Goal: Information Seeking & Learning: Learn about a topic

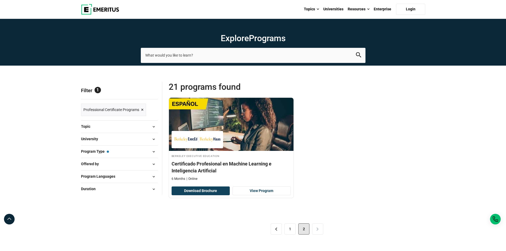
click at [137, 151] on button "Program Type — Professional Certificate Programs" at bounding box center [119, 152] width 77 height 8
click at [153, 153] on span at bounding box center [154, 152] width 8 height 8
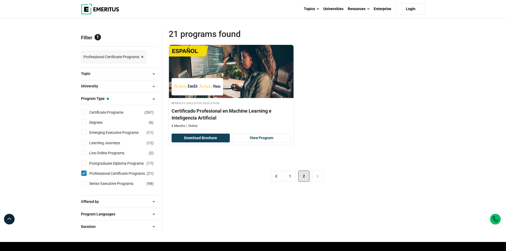
scroll to position [53, 0]
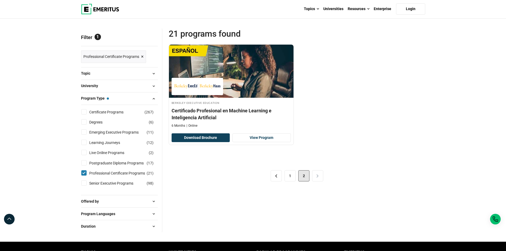
click at [83, 173] on input "Professional Certificate Programs ( 21 )" at bounding box center [83, 172] width 5 height 5
checkbox input "false"
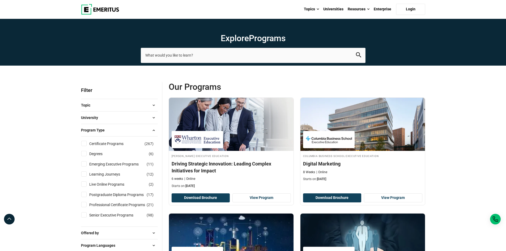
click at [89, 198] on li "Postgraduate Diploma Programs ( 17 )" at bounding box center [119, 195] width 77 height 10
click at [86, 195] on input "Postgraduate Diploma Programs ( 17 )" at bounding box center [83, 194] width 5 height 5
checkbox input "true"
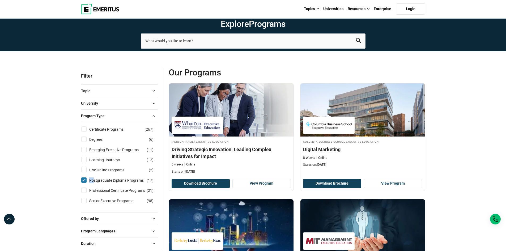
scroll to position [27, 0]
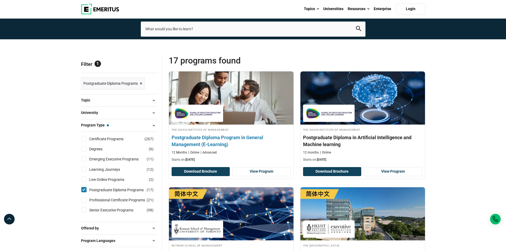
scroll to position [27, 0]
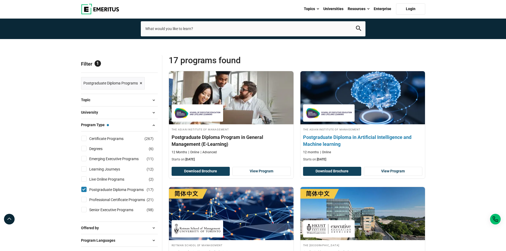
click at [343, 139] on h4 "Postgraduate Diploma in Artificial Intelligence and Machine learning" at bounding box center [362, 140] width 119 height 13
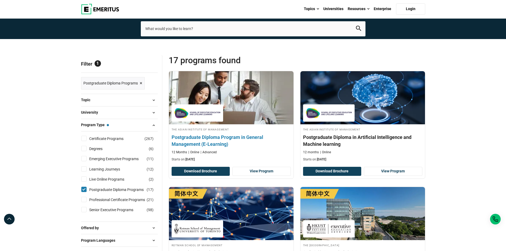
click at [215, 141] on h4 "Postgraduate Diploma Program in General Management (E-Learning)" at bounding box center [231, 140] width 119 height 13
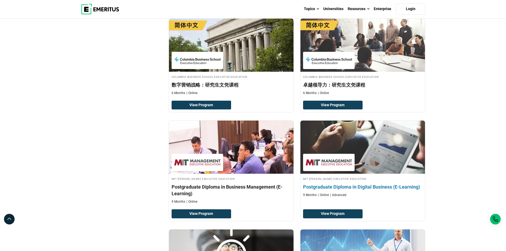
scroll to position [425, 0]
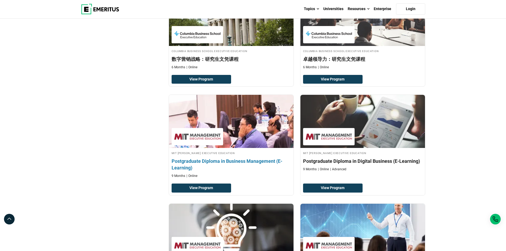
click at [231, 161] on h4 "Postgraduate Diploma in Business Management (E-Learning)" at bounding box center [231, 164] width 119 height 13
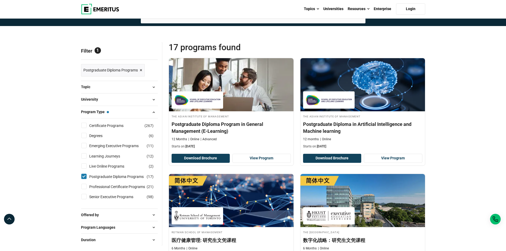
scroll to position [904, 0]
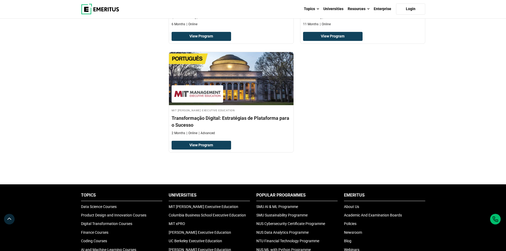
drag, startPoint x: 508, startPoint y: 178, endPoint x: 510, endPoint y: 210, distance: 32.0
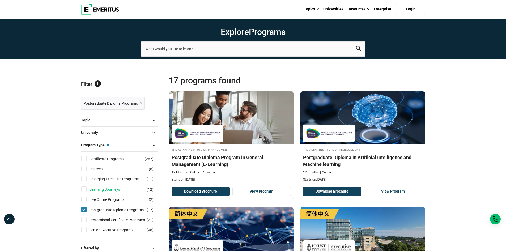
scroll to position [27, 0]
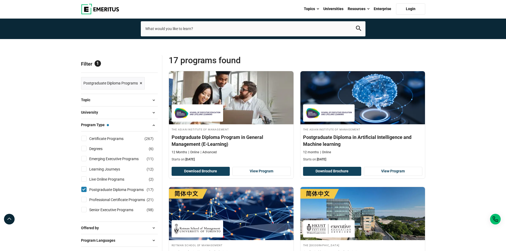
click at [87, 191] on div "Postgraduate Diploma Programs ( 17 )" at bounding box center [119, 190] width 77 height 6
click at [84, 188] on input "Postgraduate Diploma Programs ( 17 )" at bounding box center [83, 189] width 5 height 5
checkbox input "false"
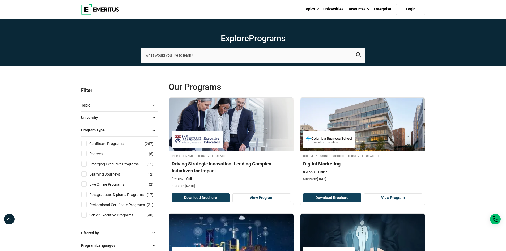
click at [85, 152] on input "Degrees ( 6 )" at bounding box center [83, 153] width 5 height 5
checkbox input "true"
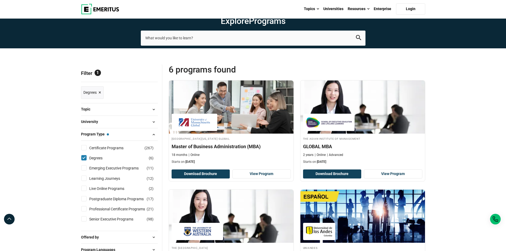
scroll to position [40, 0]
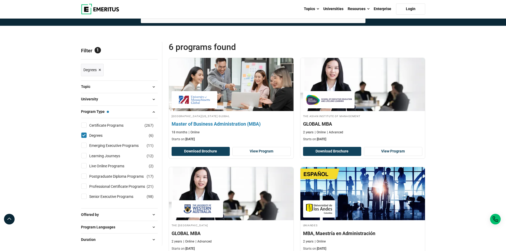
click at [228, 124] on h4 "Master of Business Administration (MBA)" at bounding box center [231, 124] width 119 height 7
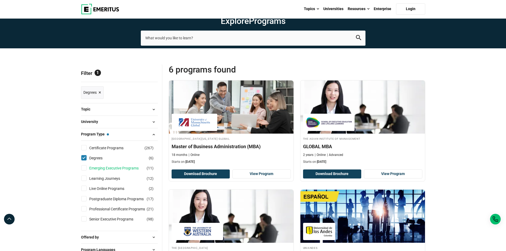
scroll to position [27, 0]
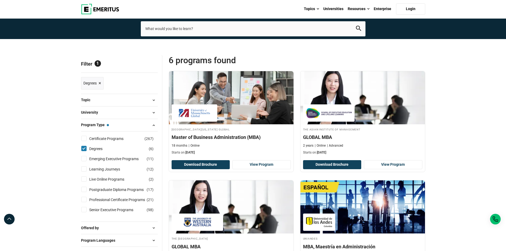
click at [86, 149] on input "Degrees ( 6 )" at bounding box center [83, 148] width 5 height 5
checkbox input "false"
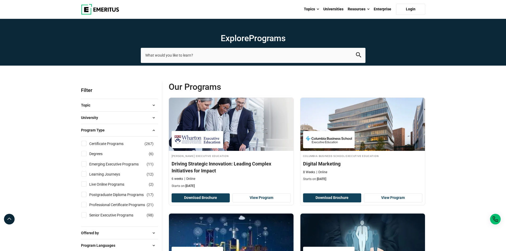
click at [88, 214] on label "Senior Executive Programs ( 98 )" at bounding box center [116, 215] width 58 height 6
click at [87, 214] on input "Senior Executive Programs ( 98 )" at bounding box center [83, 214] width 5 height 5
checkbox input "true"
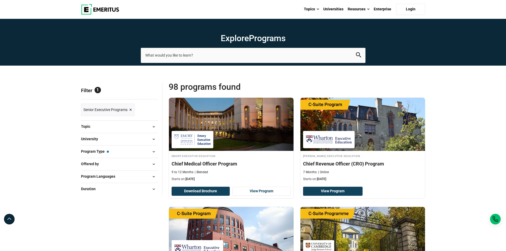
click at [123, 108] on span "Senior Executive Programs" at bounding box center [105, 110] width 44 height 6
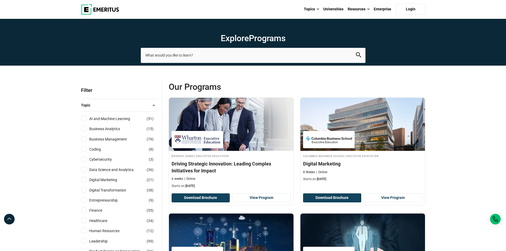
click at [133, 106] on button "Topic" at bounding box center [119, 105] width 77 height 8
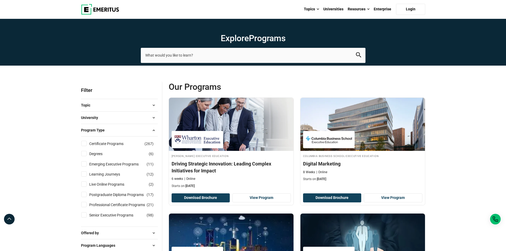
click at [144, 105] on button "Topic" at bounding box center [119, 105] width 77 height 8
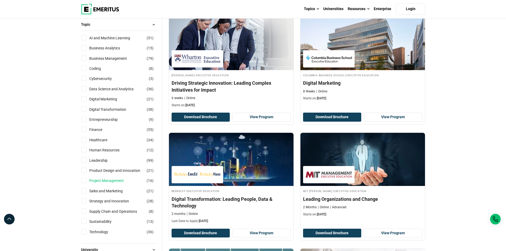
scroll to position [133, 0]
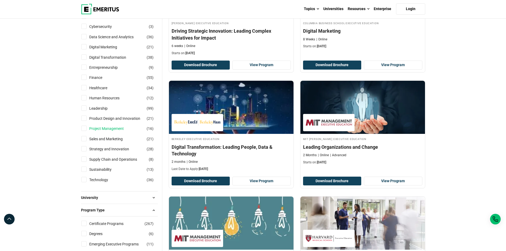
click at [91, 130] on link "Project Management" at bounding box center [111, 129] width 45 height 6
checkbox input "true"
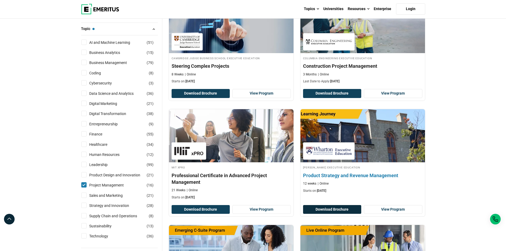
scroll to position [106, 0]
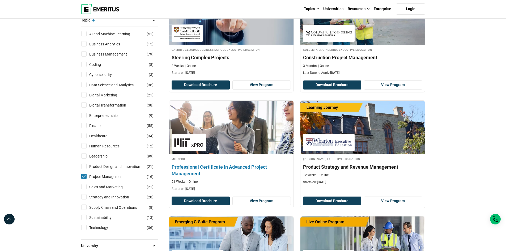
click at [219, 165] on h4 "Professional Certificate in Advanced Project Management" at bounding box center [231, 170] width 119 height 13
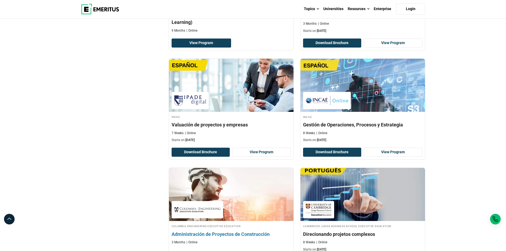
scroll to position [824, 0]
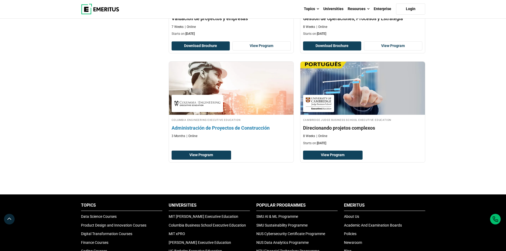
click at [226, 126] on h4 "Administración de Proyectos de Construcción" at bounding box center [231, 128] width 119 height 7
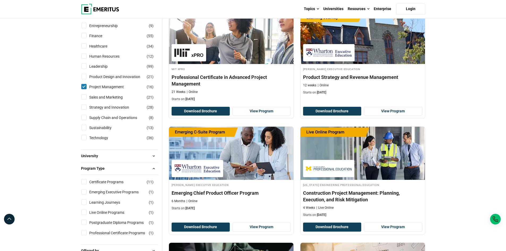
scroll to position [206, 0]
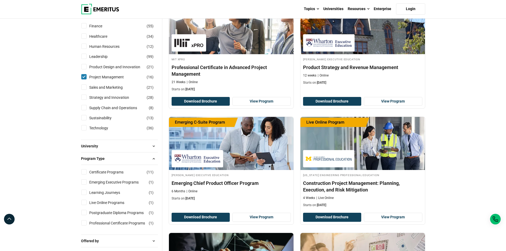
click at [86, 171] on input "Certificate Programs ( 11 )" at bounding box center [83, 171] width 5 height 5
checkbox input "true"
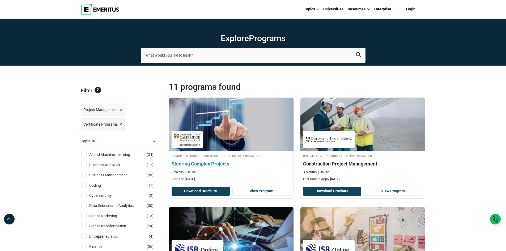
scroll to position [53, 0]
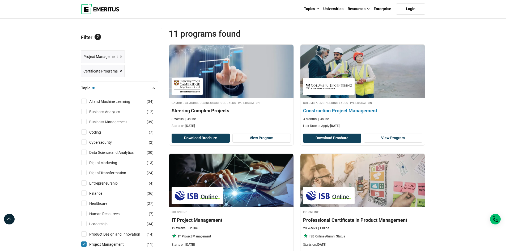
click at [338, 110] on h4 "Construction Project Management" at bounding box center [362, 110] width 119 height 7
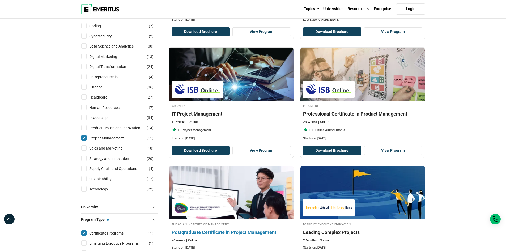
scroll to position [213, 0]
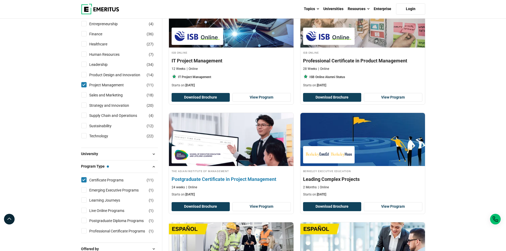
click at [201, 177] on h4 "Postgraduate Certificate in Project Management" at bounding box center [231, 179] width 119 height 7
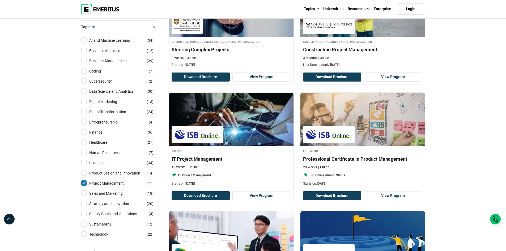
scroll to position [133, 0]
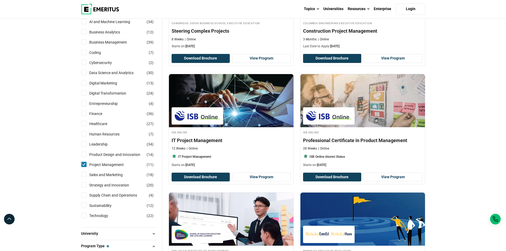
click at [83, 166] on input "Project Management ( 11 )" at bounding box center [83, 164] width 5 height 5
checkbox input "false"
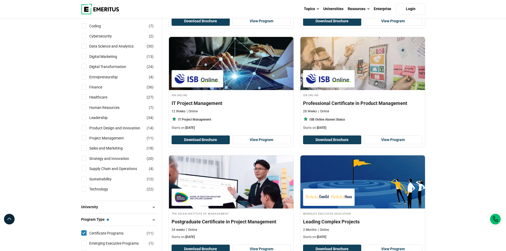
scroll to position [177, 0]
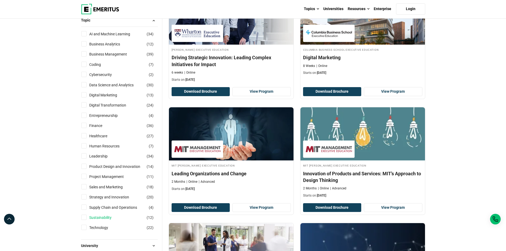
scroll to position [133, 0]
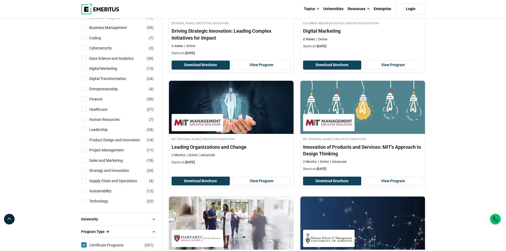
click at [88, 152] on label "Project Management ( 11 )" at bounding box center [111, 150] width 48 height 6
click at [87, 152] on input "Project Management ( 11 )" at bounding box center [83, 149] width 5 height 5
checkbox input "true"
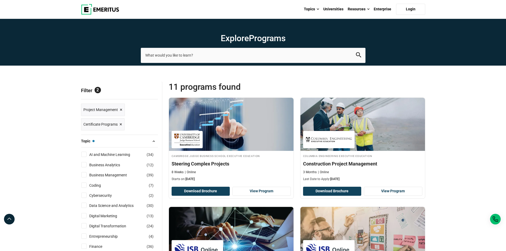
click at [120, 125] on span "×" at bounding box center [121, 125] width 3 height 8
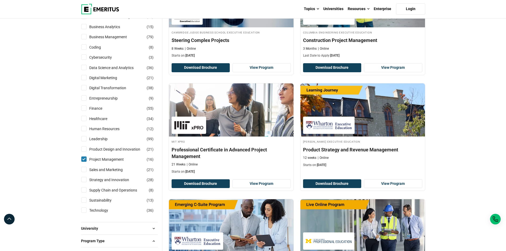
scroll to position [133, 0]
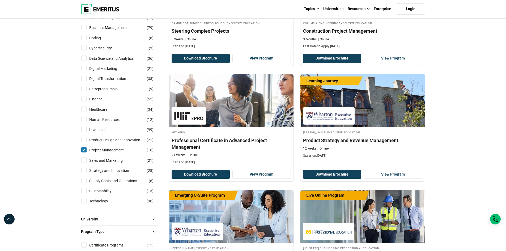
click at [86, 153] on div "Project Management ( 16 )" at bounding box center [119, 150] width 77 height 6
click at [85, 151] on input "Project Management ( 16 )" at bounding box center [83, 149] width 5 height 5
checkbox input "false"
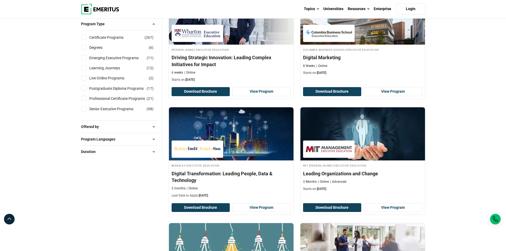
click at [153, 132] on div "Offered by Emeritus in Collaboration With Universities ( 18 ) University ( 408 )" at bounding box center [119, 126] width 77 height 12
click at [153, 129] on span at bounding box center [154, 127] width 8 height 8
click at [90, 156] on link "University" at bounding box center [102, 157] width 27 height 6
checkbox input "true"
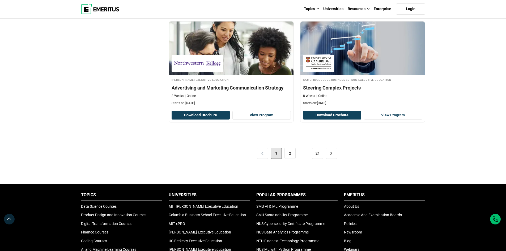
scroll to position [1117, 0]
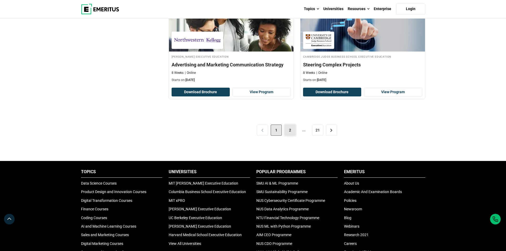
click at [291, 129] on link "2" at bounding box center [290, 130] width 11 height 11
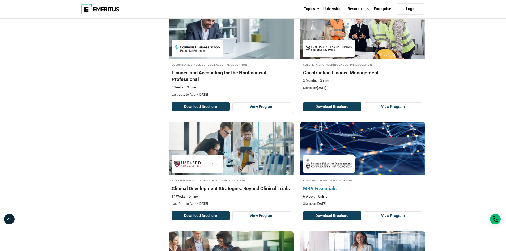
scroll to position [904, 0]
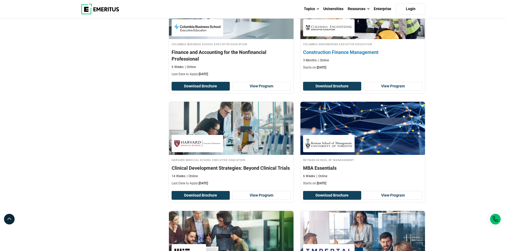
click at [354, 53] on h4 "Construction Finance Management" at bounding box center [362, 52] width 119 height 7
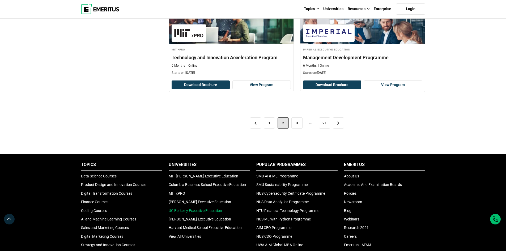
scroll to position [1143, 0]
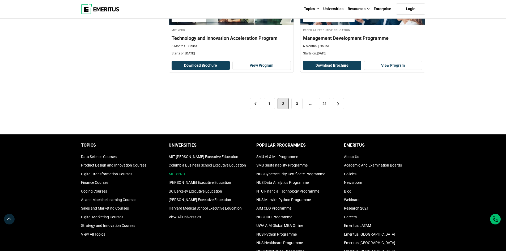
click at [173, 173] on link "MIT xPRO" at bounding box center [177, 174] width 16 height 4
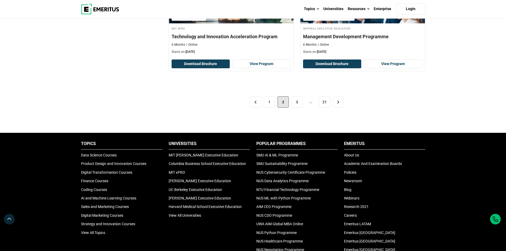
scroll to position [1170, 0]
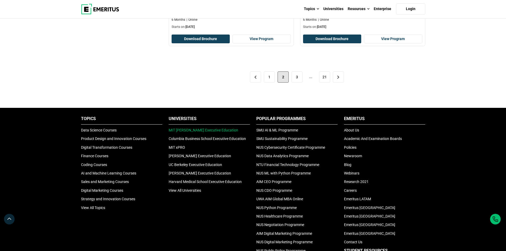
click at [188, 130] on link "MIT [PERSON_NAME] Executive Education" at bounding box center [204, 130] width 70 height 4
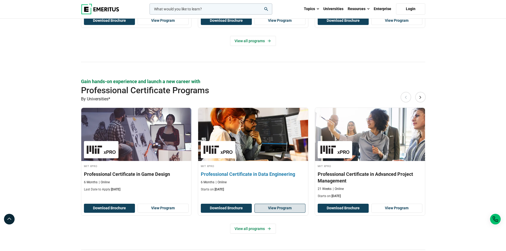
scroll to position [665, 0]
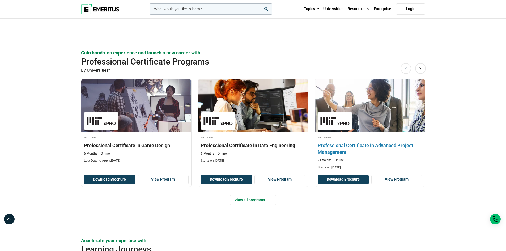
click at [363, 145] on h3 "Professional Certificate in Advanced Project Management" at bounding box center [370, 148] width 105 height 13
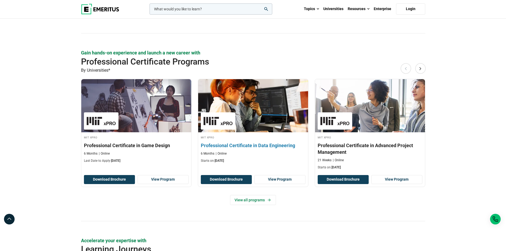
click at [263, 146] on h3 "Professional Certificate in Data Engineering" at bounding box center [253, 145] width 105 height 7
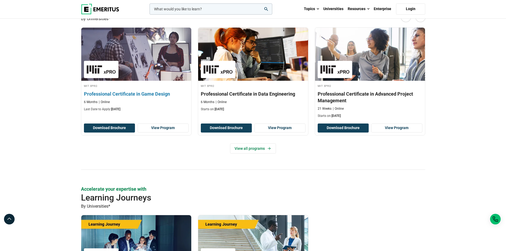
scroll to position [718, 0]
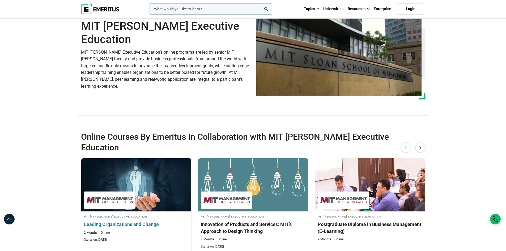
scroll to position [53, 0]
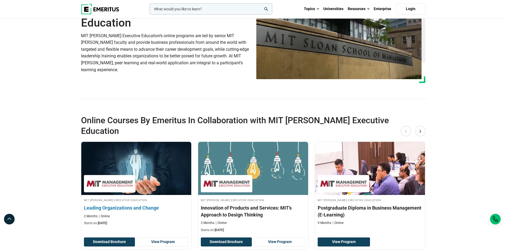
click at [154, 168] on img at bounding box center [136, 168] width 121 height 58
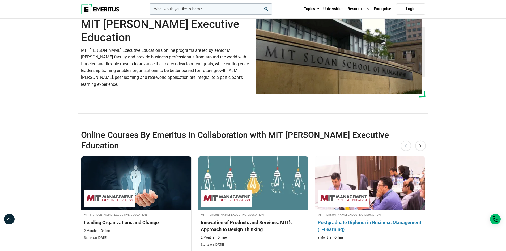
scroll to position [27, 0]
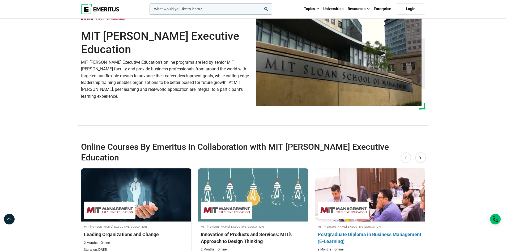
click at [368, 231] on h3 "Postgraduate Diploma in Business Management (E-Learning)" at bounding box center [370, 237] width 105 height 13
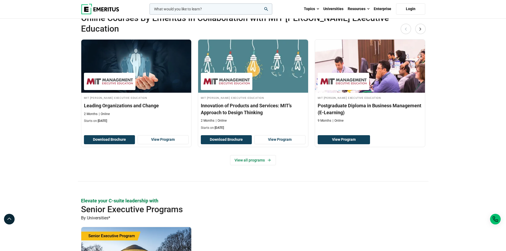
scroll to position [186, 0]
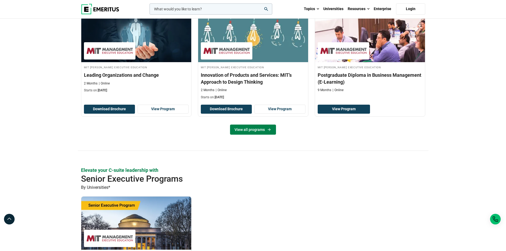
click at [252, 125] on link "View all programs" at bounding box center [253, 130] width 46 height 10
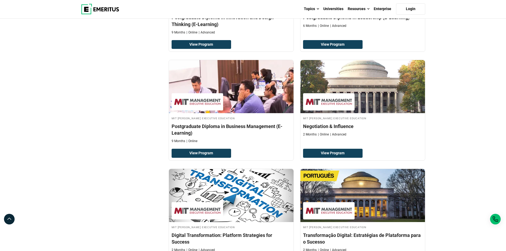
scroll to position [346, 0]
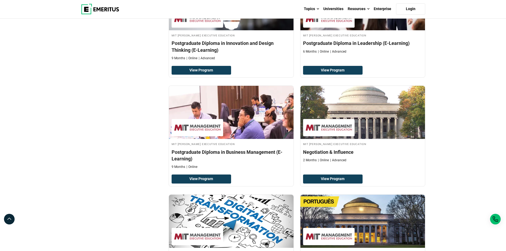
drag, startPoint x: 506, startPoint y: 106, endPoint x: 506, endPoint y: 98, distance: 8.2
click at [506, 97] on div "Explore Programs leadership marketing project management data science product m…" at bounding box center [253, 141] width 506 height 936
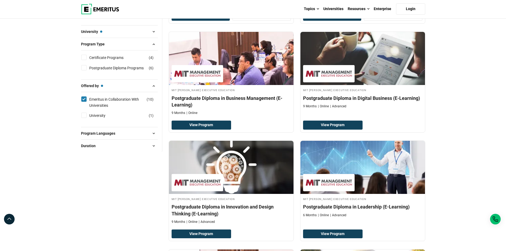
scroll to position [169, 0]
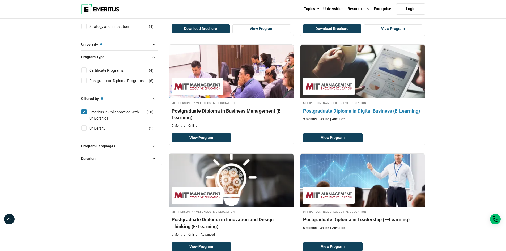
click at [370, 73] on img at bounding box center [362, 71] width 137 height 58
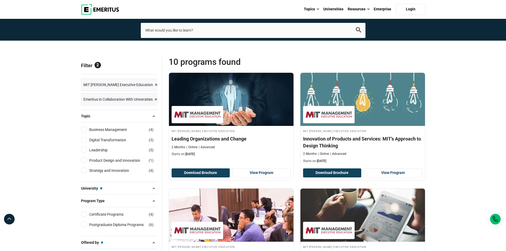
scroll to position [0, 0]
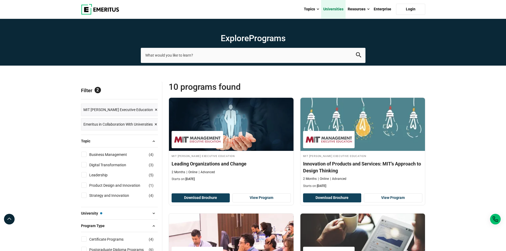
click at [341, 11] on link "Universities" at bounding box center [333, 9] width 24 height 19
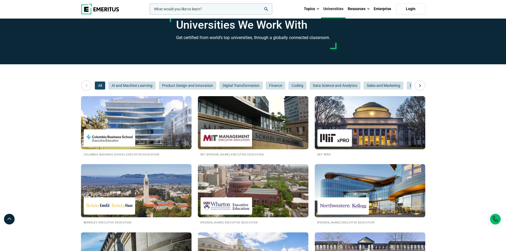
scroll to position [27, 0]
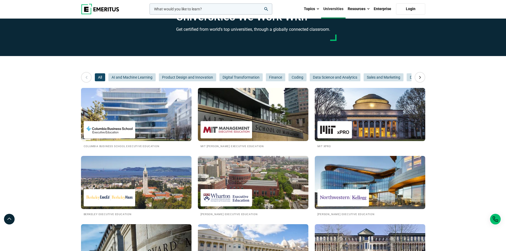
click at [114, 128] on img at bounding box center [109, 130] width 46 height 12
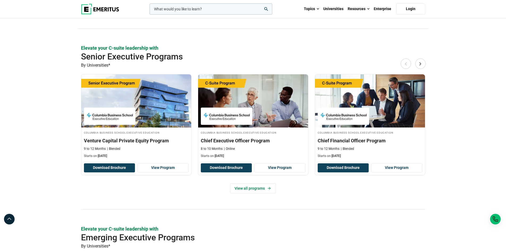
scroll to position [346, 0]
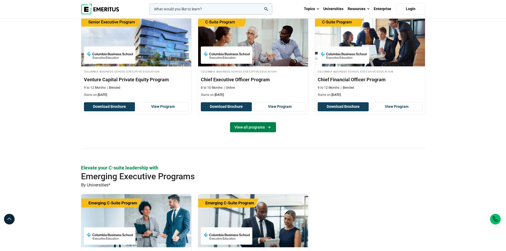
click at [265, 128] on link "View all programs" at bounding box center [253, 127] width 46 height 10
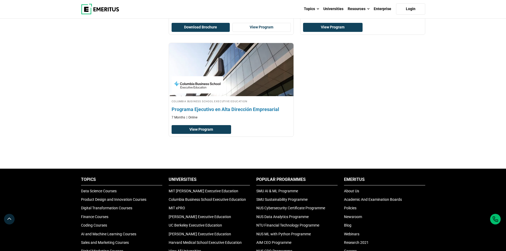
scroll to position [585, 0]
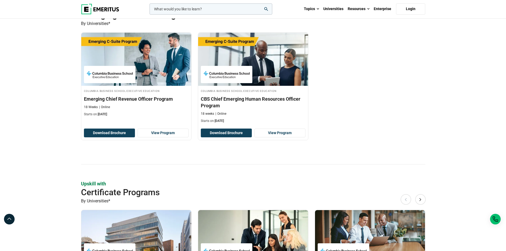
scroll to position [638, 0]
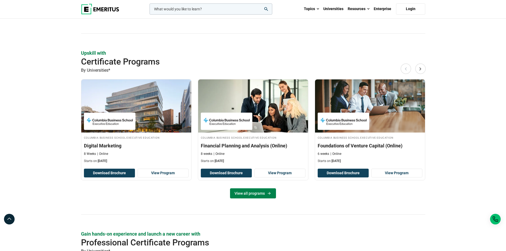
click at [260, 194] on link "View all programs" at bounding box center [253, 193] width 46 height 10
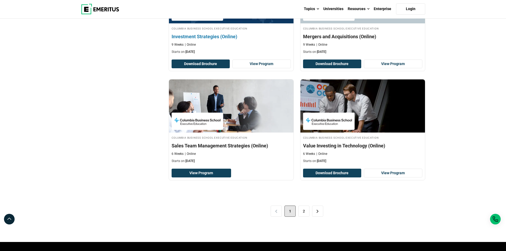
scroll to position [1010, 0]
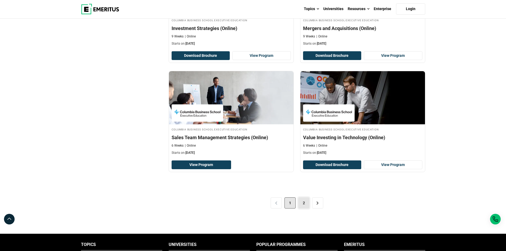
click at [305, 199] on link "2" at bounding box center [304, 203] width 11 height 11
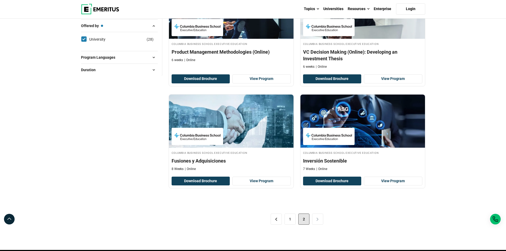
scroll to position [346, 0]
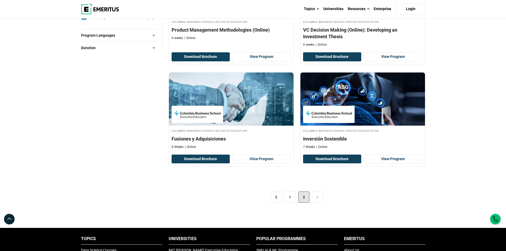
click at [319, 203] on div "< 1 2 >" at bounding box center [297, 197] width 257 height 30
click at [319, 201] on div "< 1 2 >" at bounding box center [297, 197] width 257 height 30
click at [335, 9] on link "Universities" at bounding box center [333, 9] width 24 height 19
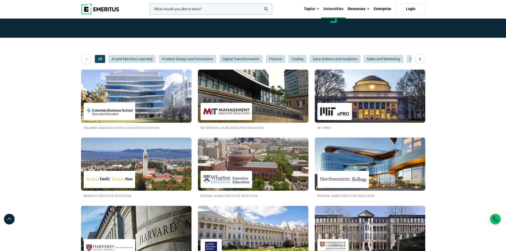
scroll to position [80, 0]
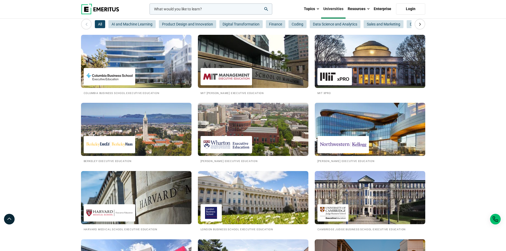
click at [350, 147] on img at bounding box center [343, 145] width 46 height 12
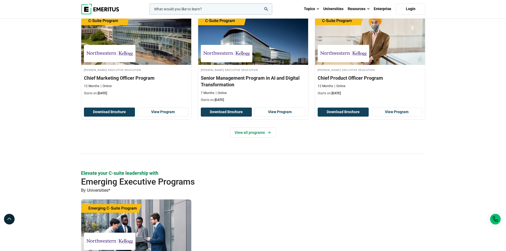
scroll to position [266, 0]
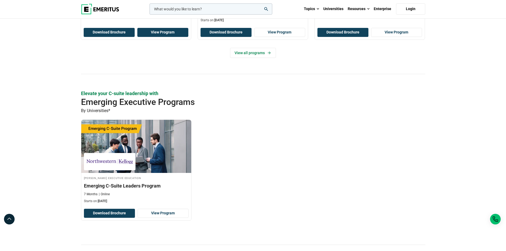
click at [162, 29] on link "View Program" at bounding box center [162, 32] width 51 height 9
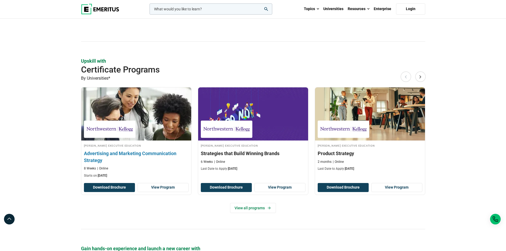
scroll to position [479, 0]
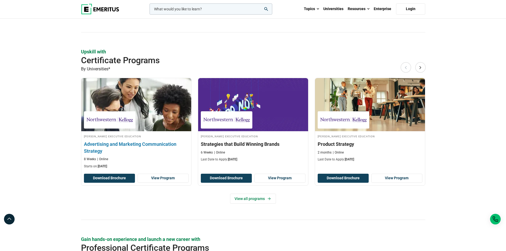
click at [147, 133] on link "[PERSON_NAME] Executive Education Advertising and Marketing Communication Strat…" at bounding box center [136, 124] width 110 height 93
